Goal: Find specific page/section: Find specific page/section

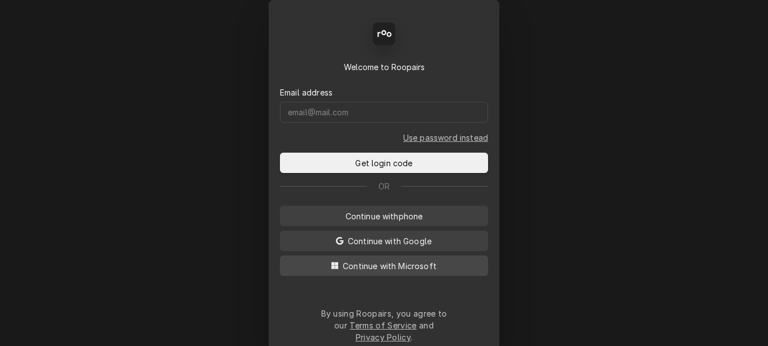
click at [338, 276] on button "Continue with Microsoft" at bounding box center [384, 266] width 208 height 20
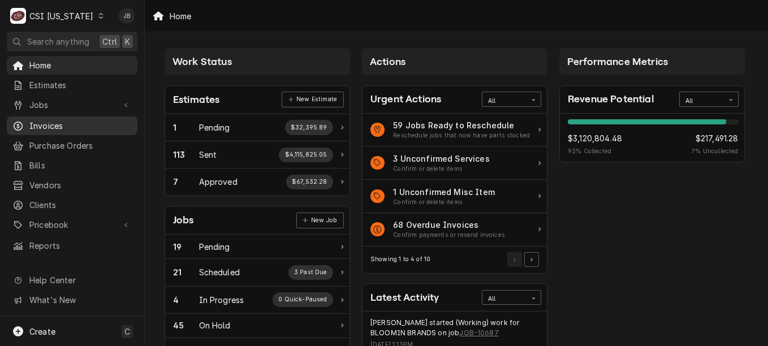
click at [75, 128] on div "Invoices" at bounding box center [72, 126] width 126 height 14
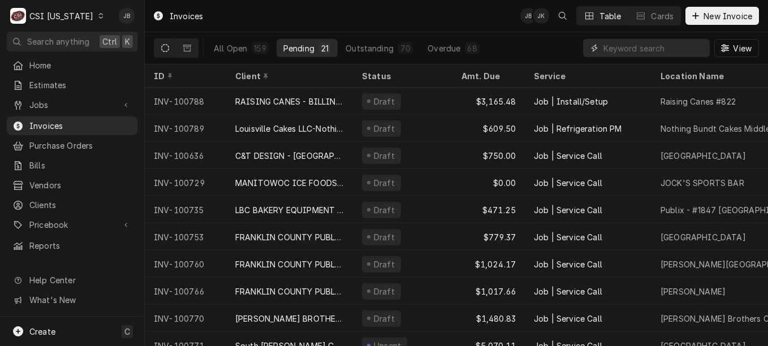
click at [623, 52] on input "Dynamic Content Wrapper" at bounding box center [654, 48] width 101 height 18
paste input "303515"
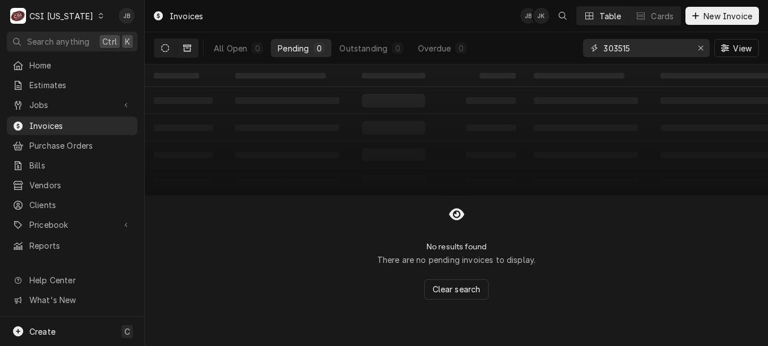
type input "303515"
click at [189, 48] on icon "Dynamic Content Wrapper" at bounding box center [187, 48] width 8 height 8
click at [163, 51] on icon "Dynamic Content Wrapper" at bounding box center [165, 48] width 8 height 8
click at [87, 22] on div "C CSI Kentucky" at bounding box center [57, 16] width 101 height 23
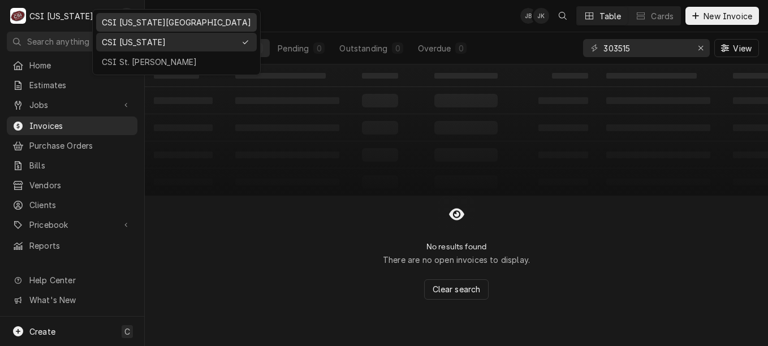
click at [145, 20] on div "CSI [US_STATE][GEOGRAPHIC_DATA]" at bounding box center [176, 22] width 149 height 12
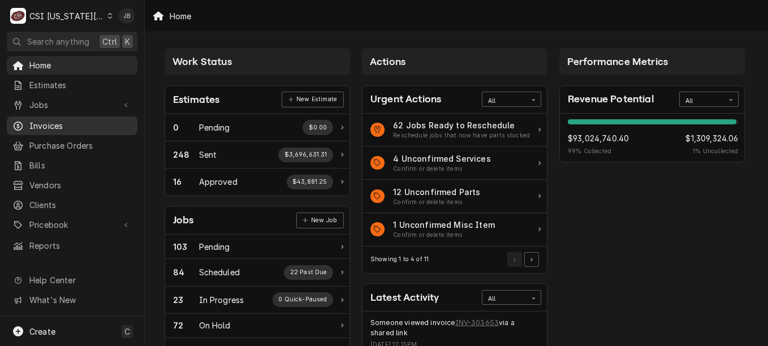
click at [67, 124] on span "Invoices" at bounding box center [80, 126] width 102 height 12
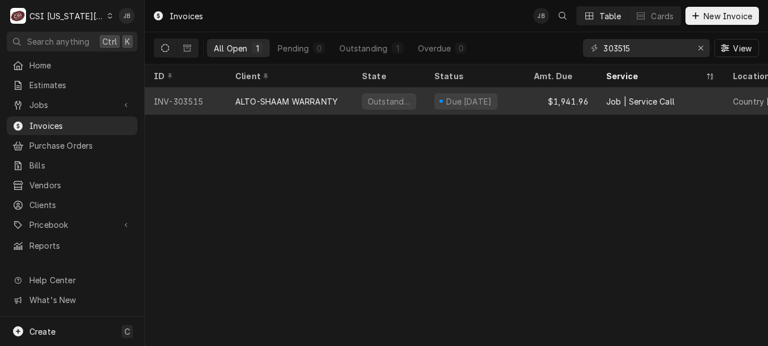
click at [289, 105] on div "ALTO-SHAAM WARRANTY" at bounding box center [289, 101] width 127 height 27
